Goal: Transaction & Acquisition: Subscribe to service/newsletter

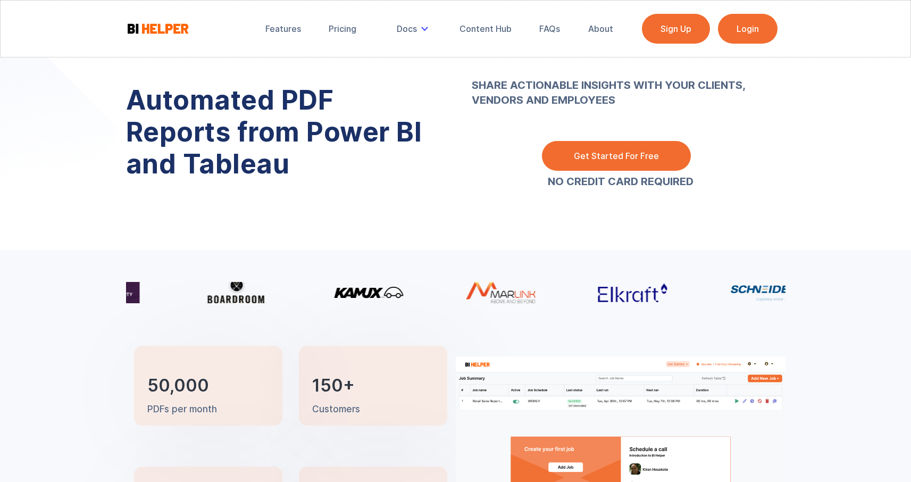
click at [598, 151] on link "Get Started For Free" at bounding box center [616, 156] width 149 height 30
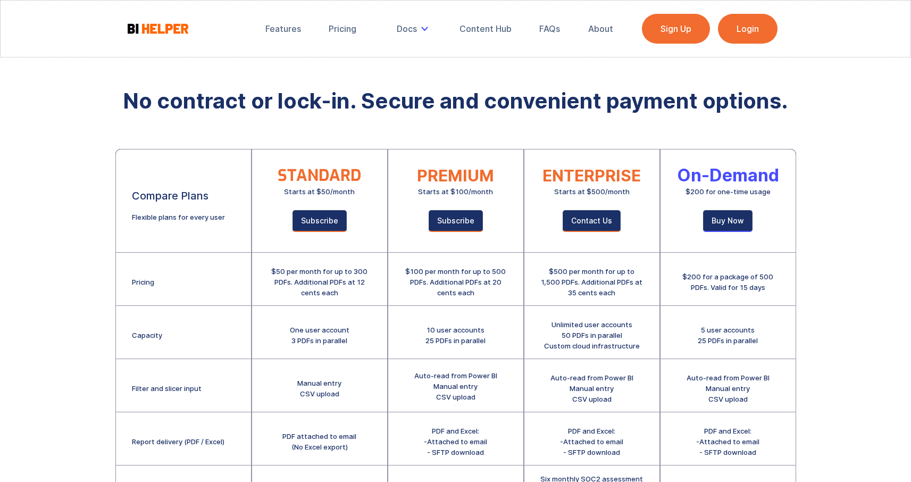
click at [304, 288] on div "$50 per month for up to 300 PDFs. Additional PDFs at 12 cents each" at bounding box center [319, 282] width 103 height 32
click at [317, 340] on div "One user account 3 PDFs in parallel" at bounding box center [320, 334] width 60 height 21
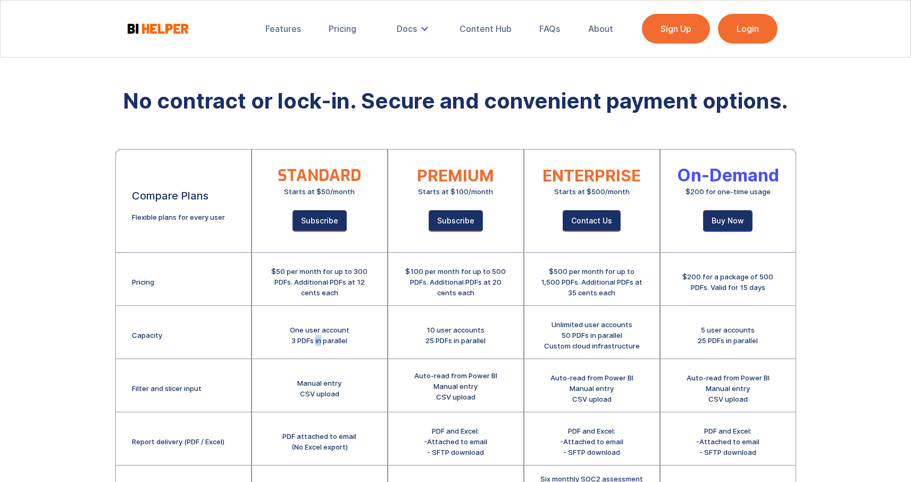
click at [317, 340] on div "One user account 3 PDFs in parallel" at bounding box center [320, 334] width 60 height 21
click at [319, 360] on div "Manual entry CSV upload" at bounding box center [319, 385] width 135 height 53
click at [319, 379] on div "Manual entry CSV upload" at bounding box center [319, 387] width 44 height 21
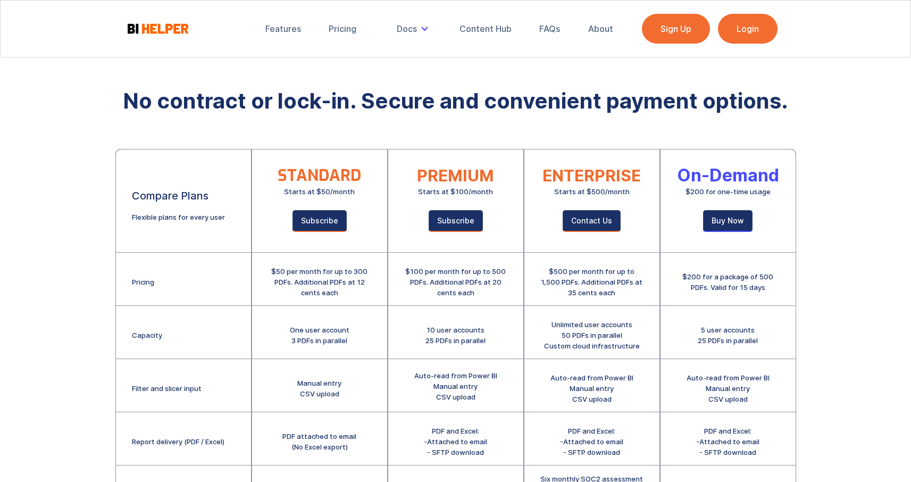
click at [319, 379] on div "Manual entry CSV upload" at bounding box center [319, 387] width 44 height 21
click at [319, 395] on div "Manual entry CSV upload" at bounding box center [319, 387] width 44 height 21
